Goal: Find specific page/section: Find specific page/section

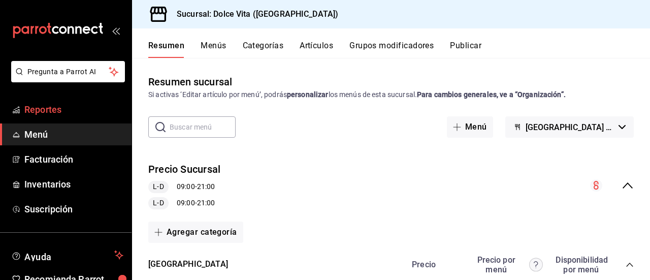
click at [54, 112] on span "Reportes" at bounding box center [73, 110] width 99 height 14
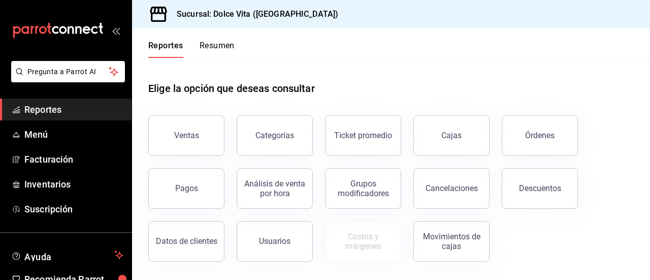
click at [226, 45] on button "Resumen" at bounding box center [217, 49] width 35 height 17
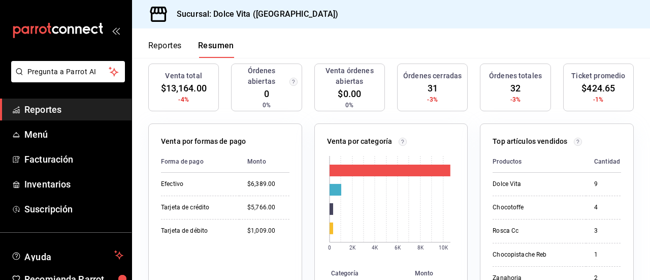
scroll to position [102, 0]
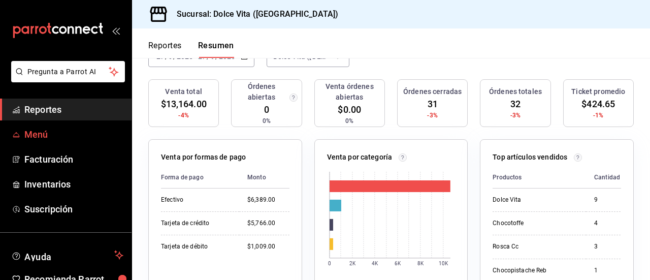
click at [39, 133] on span "Menú" at bounding box center [73, 135] width 99 height 14
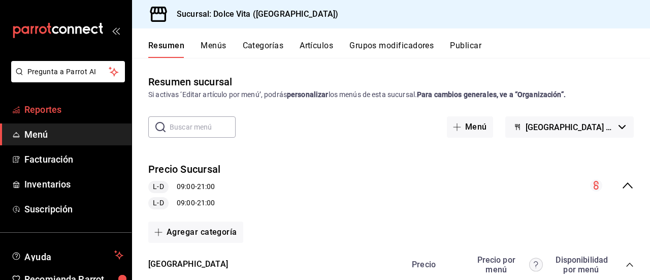
click at [57, 108] on span "Reportes" at bounding box center [73, 110] width 99 height 14
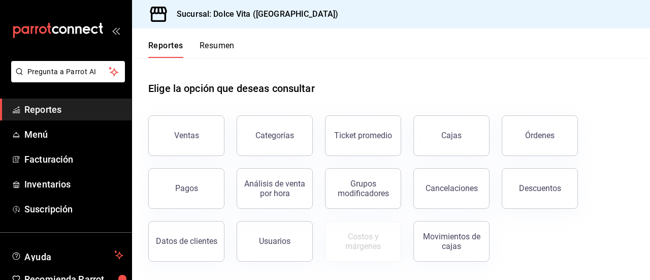
click at [219, 40] on div "Reportes Resumen" at bounding box center [183, 42] width 103 height 29
click at [218, 48] on button "Resumen" at bounding box center [217, 49] width 35 height 17
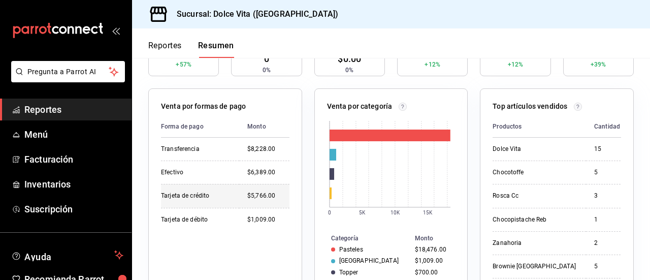
scroll to position [203, 0]
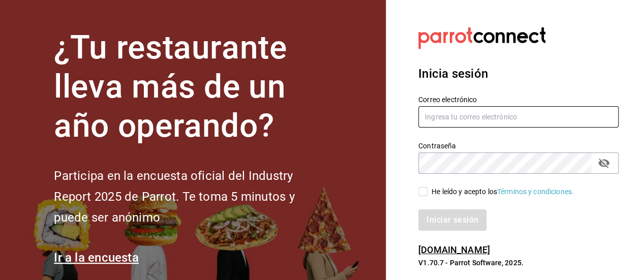
type input "[EMAIL_ADDRESS][DOMAIN_NAME]"
click at [422, 194] on input "He leído y acepto los Términos y condiciones." at bounding box center [422, 191] width 9 height 9
checkbox input "true"
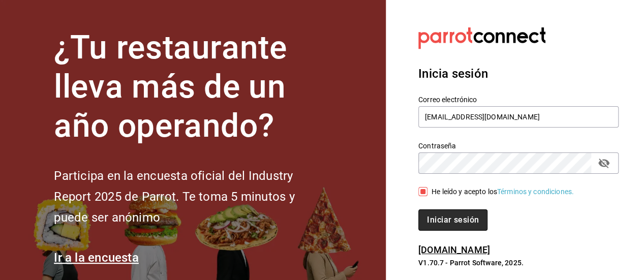
click at [443, 220] on button "Iniciar sesión" at bounding box center [452, 219] width 69 height 21
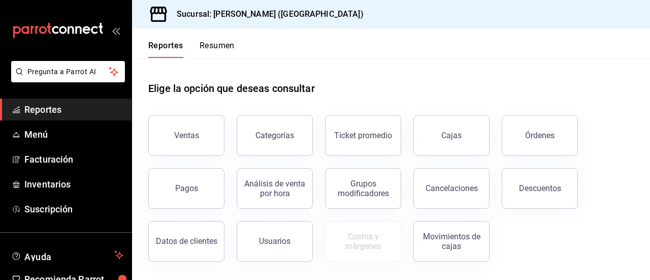
click at [211, 45] on button "Resumen" at bounding box center [217, 49] width 35 height 17
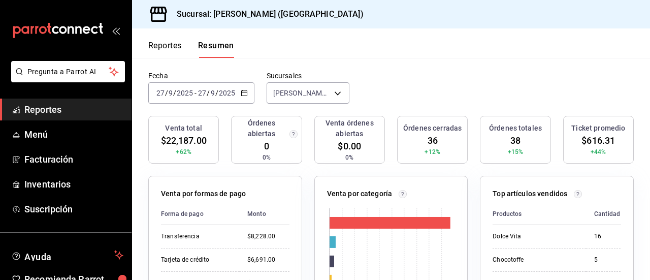
scroll to position [51, 0]
